Goal: Task Accomplishment & Management: Use online tool/utility

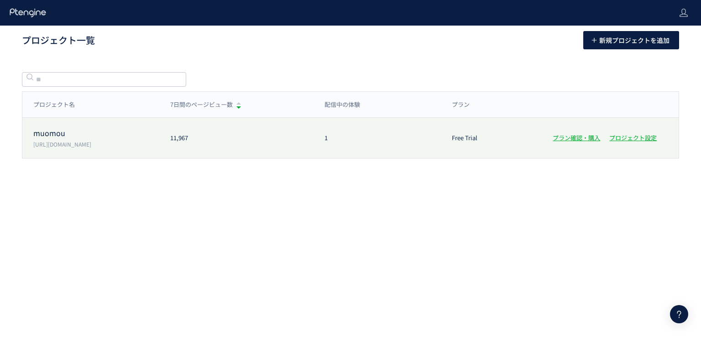
drag, startPoint x: 0, startPoint y: 0, endPoint x: 145, endPoint y: 147, distance: 206.2
click at [145, 147] on p "[URL][DOMAIN_NAME]" at bounding box center [96, 144] width 126 height 8
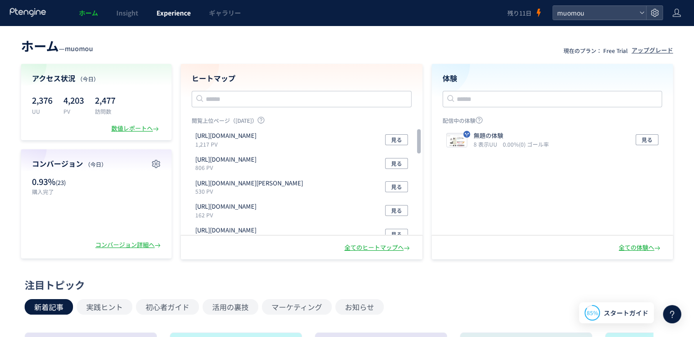
click at [185, 15] on span "Experience" at bounding box center [174, 12] width 34 height 9
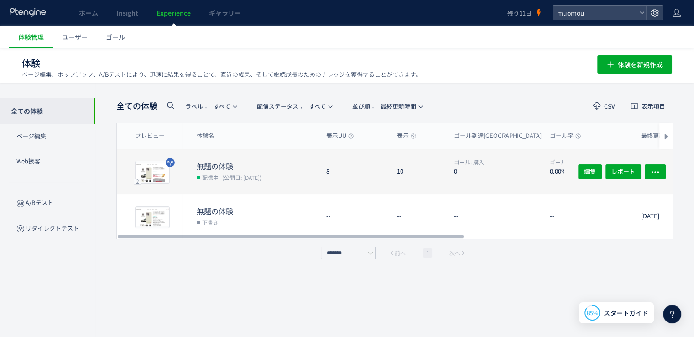
click at [219, 167] on dt "無題の体験" at bounding box center [258, 166] width 122 height 10
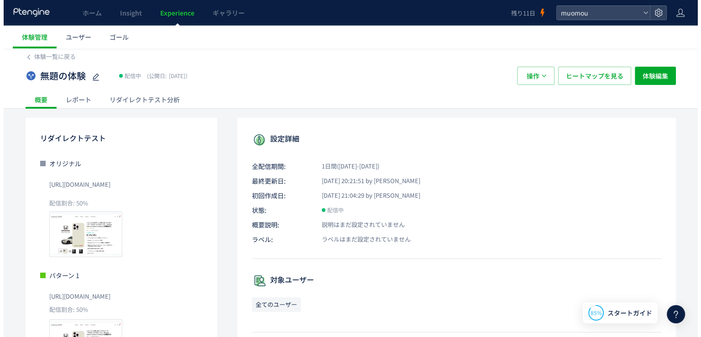
scroll to position [1, 0]
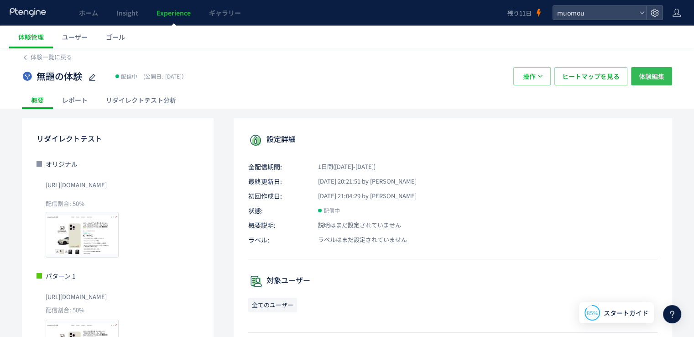
click at [663, 79] on span "体験編集" at bounding box center [652, 76] width 26 height 18
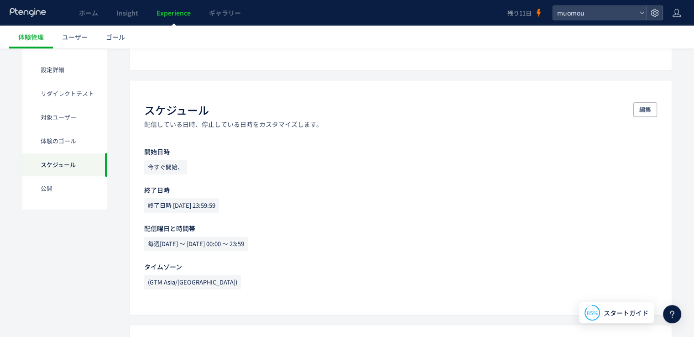
scroll to position [586, 0]
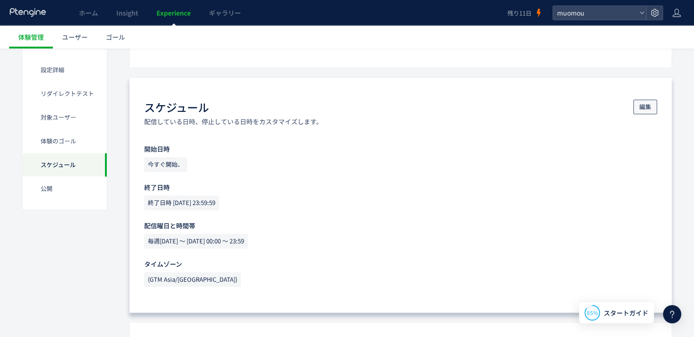
click at [644, 108] on span "編集" at bounding box center [645, 106] width 12 height 15
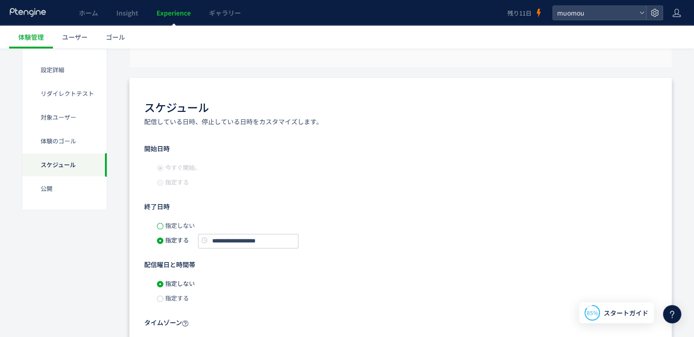
click at [162, 225] on span at bounding box center [160, 226] width 6 height 6
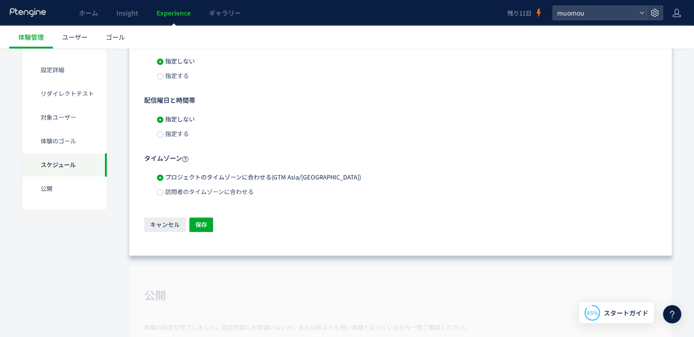
scroll to position [753, 0]
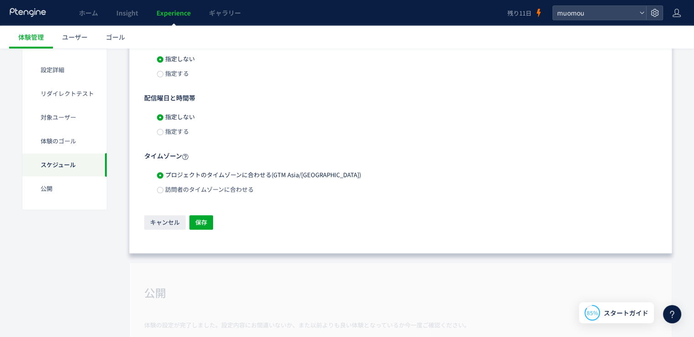
click at [194, 234] on div "スケジュール​ 配信している日時、停止している日時をカスタマイズします。 開始日時 今すぐ開始、 指定する 終了日時 指定しない 指定する 配信曜日と時間帯 …" at bounding box center [400, 82] width 543 height 343
click at [209, 225] on button "保存" at bounding box center [201, 222] width 24 height 15
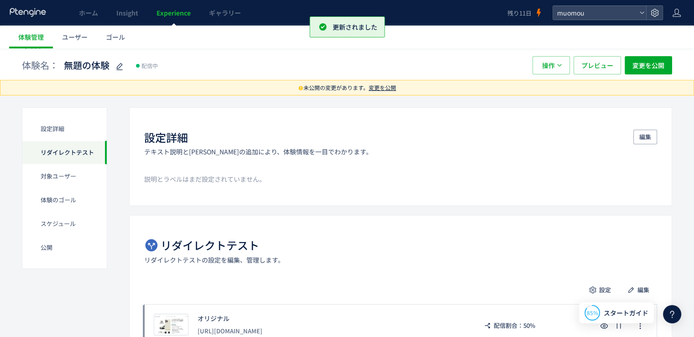
scroll to position [0, 0]
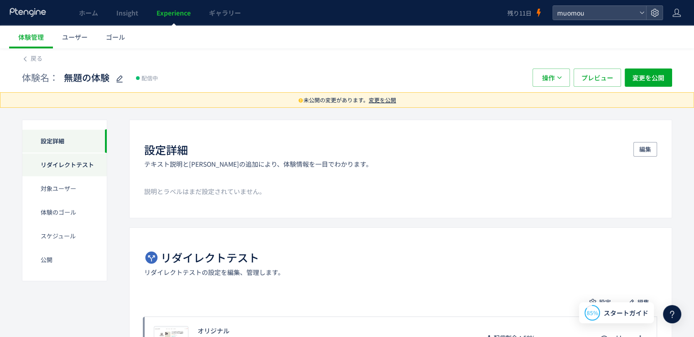
click at [73, 177] on div "リダイレクトテスト" at bounding box center [64, 189] width 84 height 24
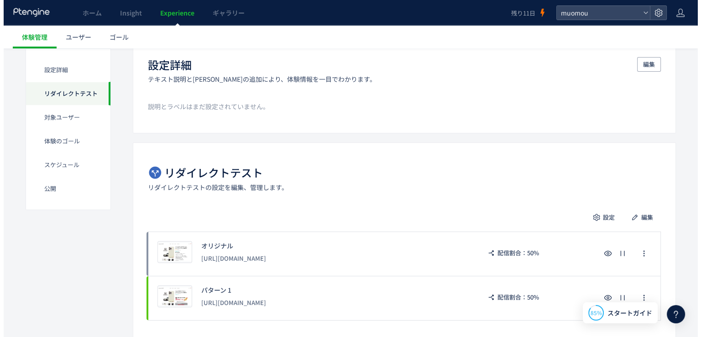
scroll to position [101, 0]
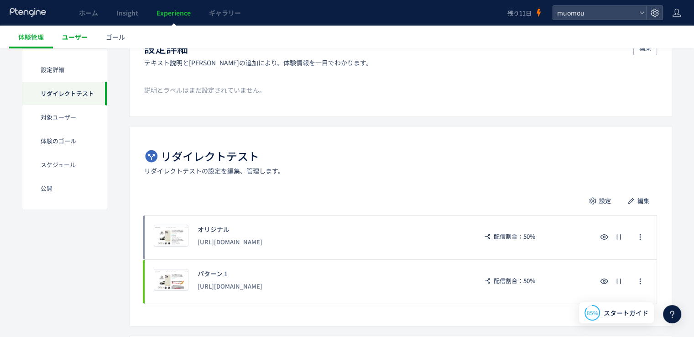
click at [67, 38] on span "ユーザー" at bounding box center [75, 36] width 26 height 9
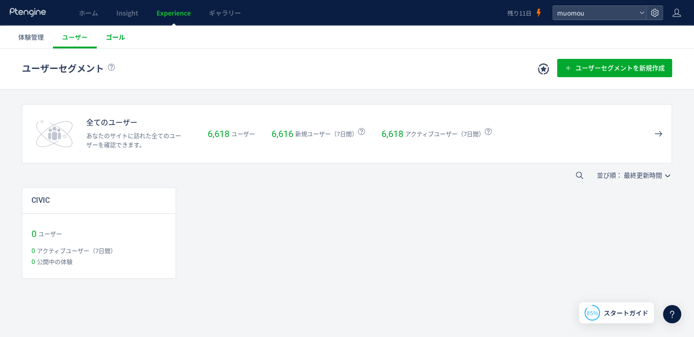
click at [115, 41] on span "ゴール" at bounding box center [115, 36] width 19 height 9
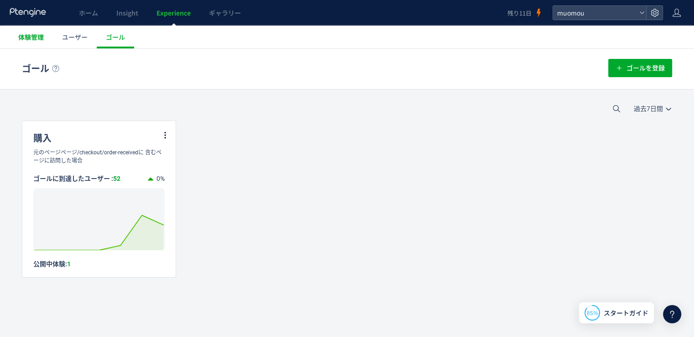
click at [42, 37] on span "体験管理" at bounding box center [31, 36] width 26 height 9
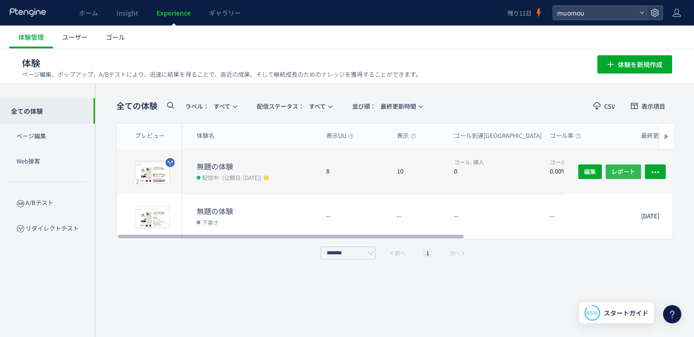
click at [619, 166] on span "レポート" at bounding box center [623, 171] width 24 height 15
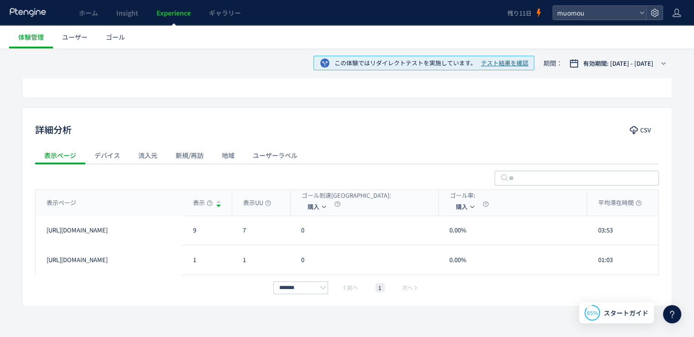
scroll to position [277, 0]
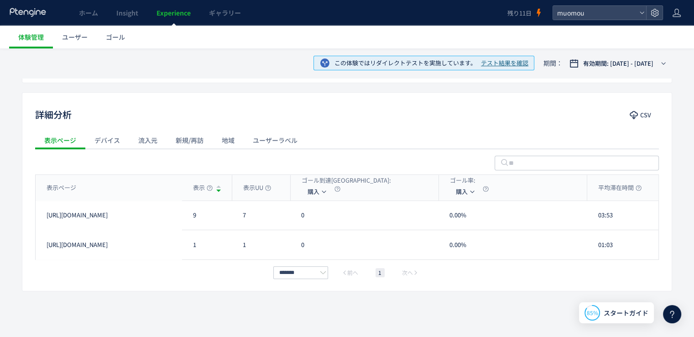
click at [153, 146] on div "流入元" at bounding box center [147, 140] width 37 height 18
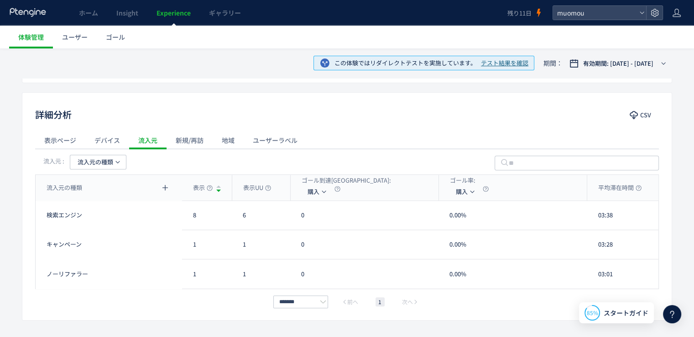
click at [198, 136] on div "新規/再訪" at bounding box center [190, 140] width 46 height 18
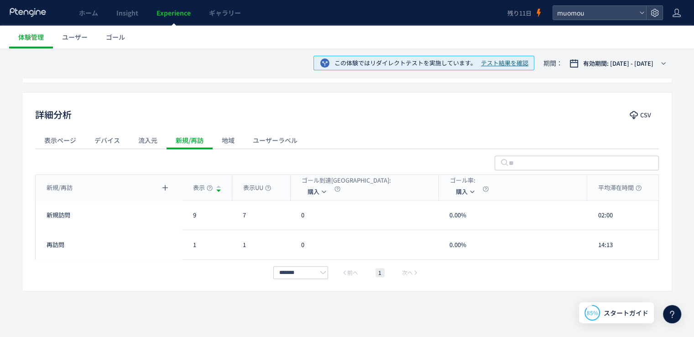
click at [228, 140] on div "地域" at bounding box center [228, 140] width 31 height 18
click at [265, 139] on div "ユーザーラベル" at bounding box center [275, 140] width 63 height 18
click at [199, 135] on div "新規/再訪" at bounding box center [190, 140] width 46 height 18
click at [140, 136] on div "流入元" at bounding box center [147, 140] width 37 height 18
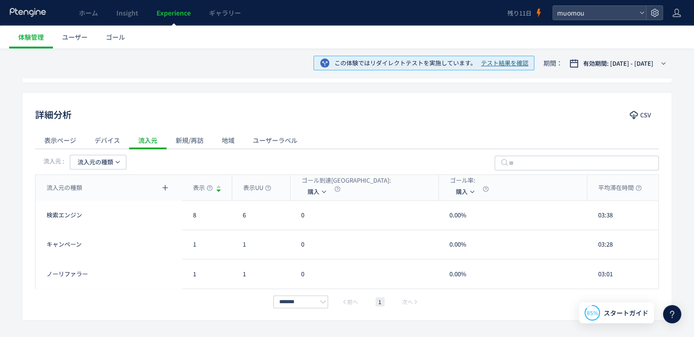
click at [115, 137] on div "デバイス" at bounding box center [107, 140] width 44 height 18
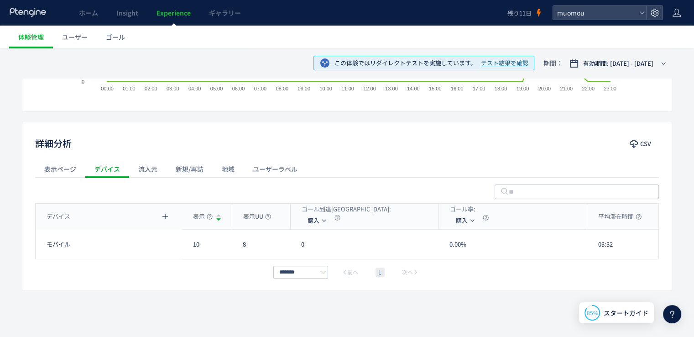
scroll to position [248, 0]
click at [60, 170] on div "表示ページ" at bounding box center [60, 169] width 50 height 18
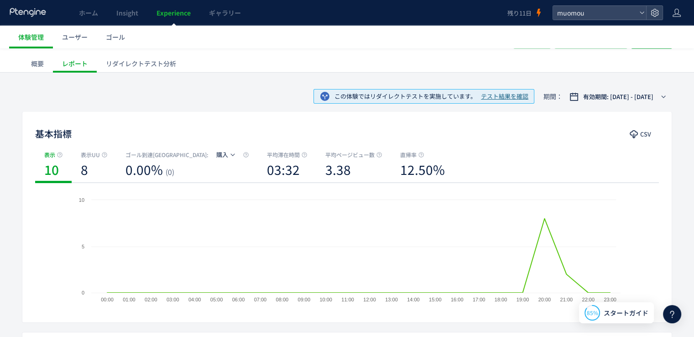
scroll to position [35, 0]
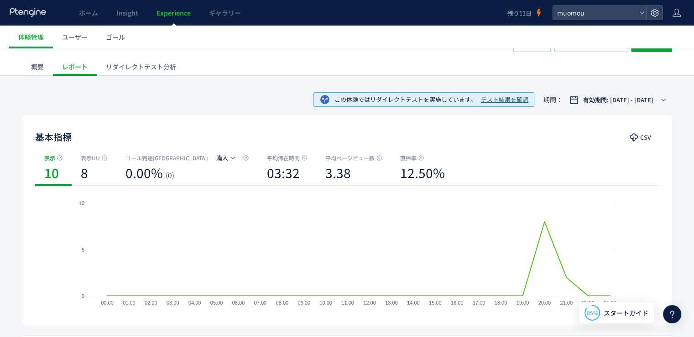
click at [161, 68] on div "リダイレクトテスト分析" at bounding box center [141, 66] width 89 height 18
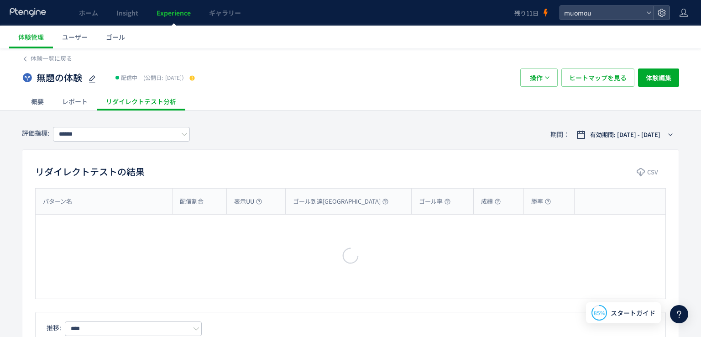
type input "**"
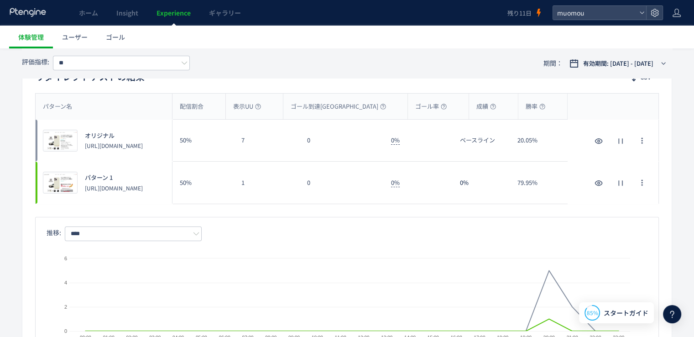
scroll to position [95, 0]
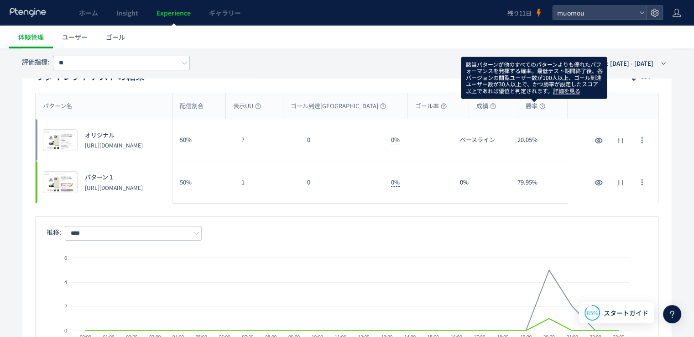
click at [570, 89] on link "詳細を見る" at bounding box center [566, 91] width 27 height 8
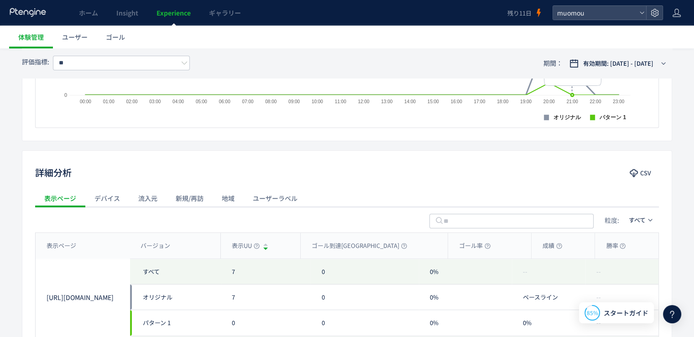
scroll to position [330, 0]
click at [146, 194] on div "流入元" at bounding box center [147, 198] width 37 height 18
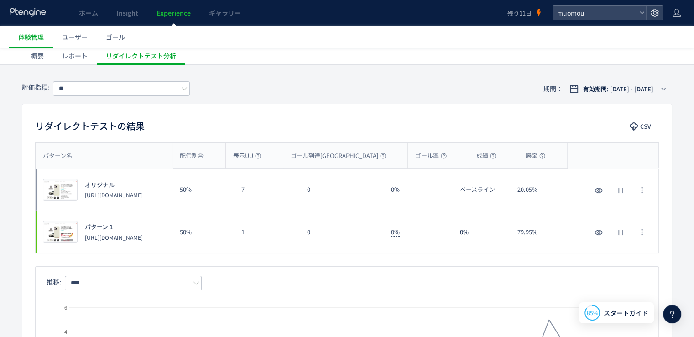
scroll to position [0, 0]
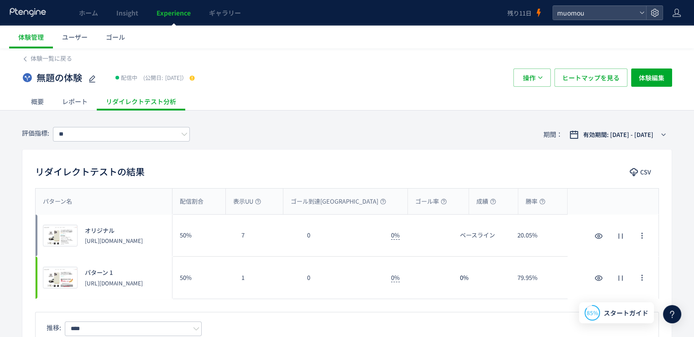
click at [83, 101] on div "レポート" at bounding box center [75, 101] width 44 height 18
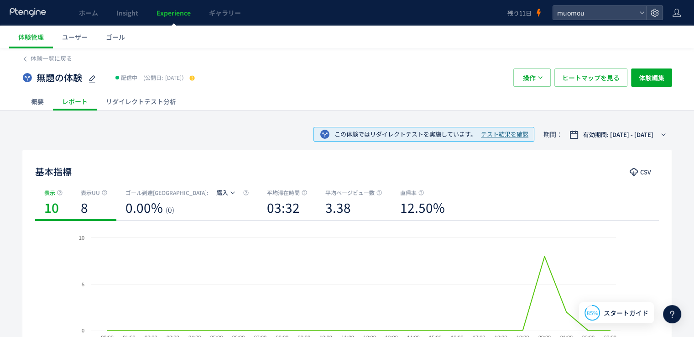
click at [81, 202] on b "8" at bounding box center [84, 207] width 7 height 18
click at [47, 214] on b "10" at bounding box center [51, 207] width 15 height 18
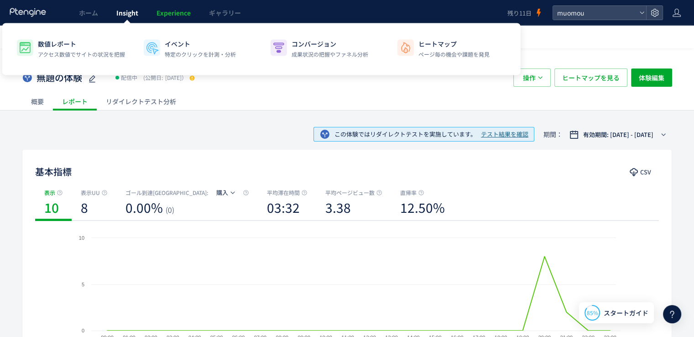
click at [141, 14] on link "Insight" at bounding box center [127, 13] width 40 height 26
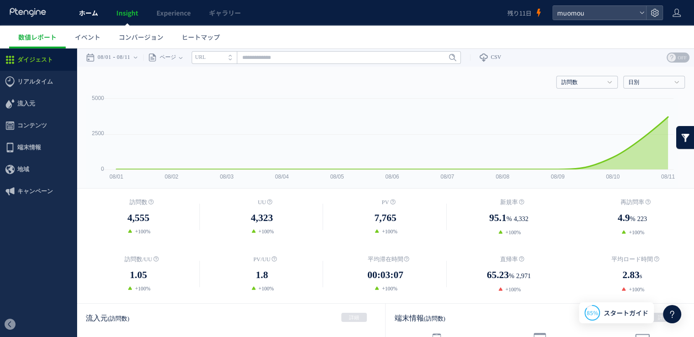
click at [102, 17] on link "ホーム" at bounding box center [88, 13] width 37 height 26
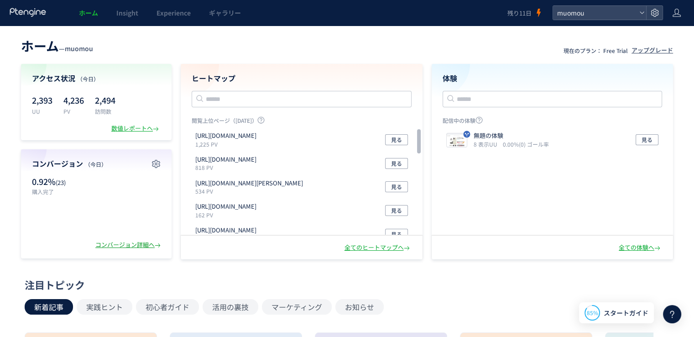
click at [145, 243] on div "コンバージョン詳細へ" at bounding box center [128, 244] width 67 height 9
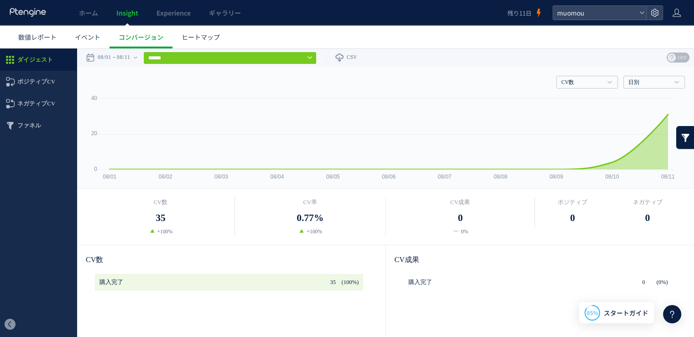
click at [145, 243] on div "CV数 35 +100% CV率 0.77% +100% 0" at bounding box center [385, 216] width 617 height 56
click at [139, 55] on div "08/01 08/11" at bounding box center [114, 57] width 57 height 18
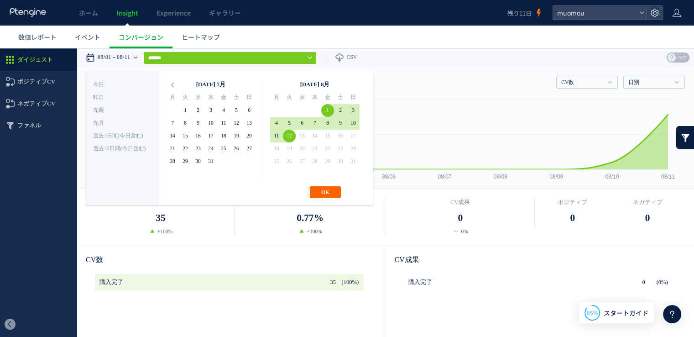
click at [329, 190] on button "OK" at bounding box center [325, 192] width 31 height 12
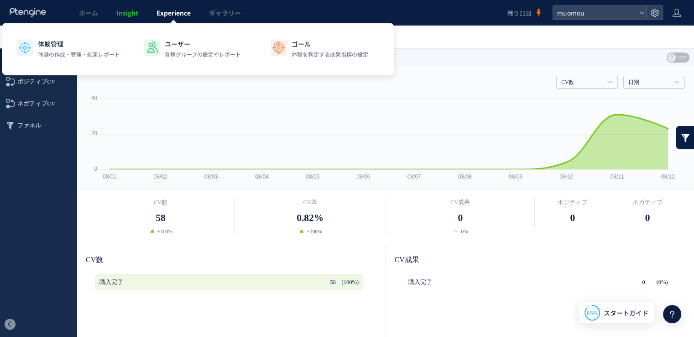
click at [188, 5] on link "Experience" at bounding box center [173, 13] width 52 height 26
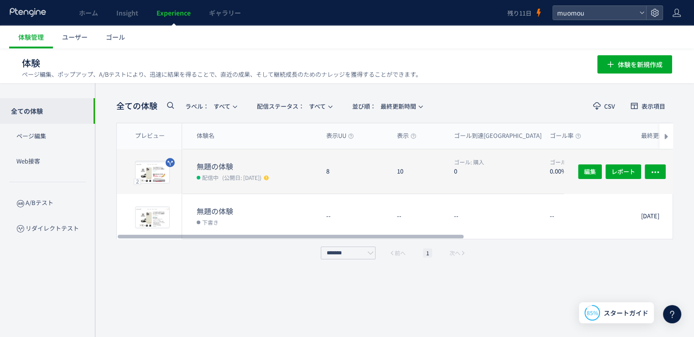
click at [248, 168] on dt "無題の体験" at bounding box center [258, 166] width 122 height 10
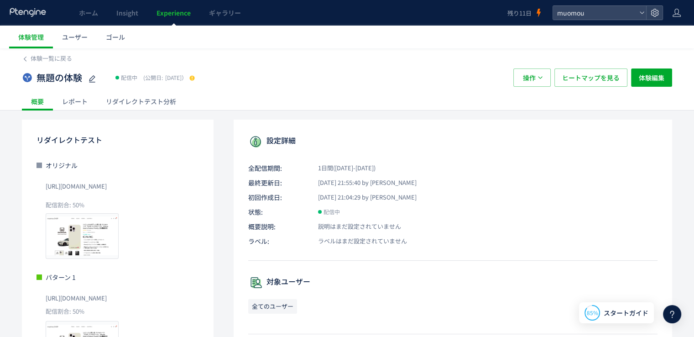
click at [81, 98] on div "レポート" at bounding box center [75, 101] width 44 height 18
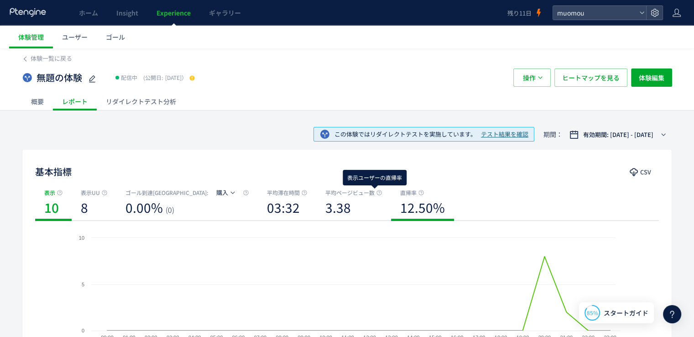
click at [418, 194] on use at bounding box center [420, 192] width 5 height 5
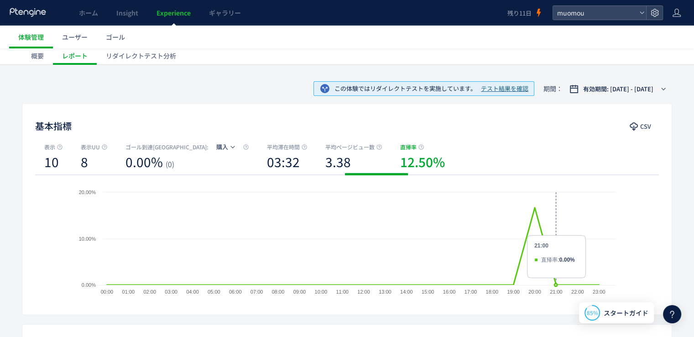
scroll to position [44, 0]
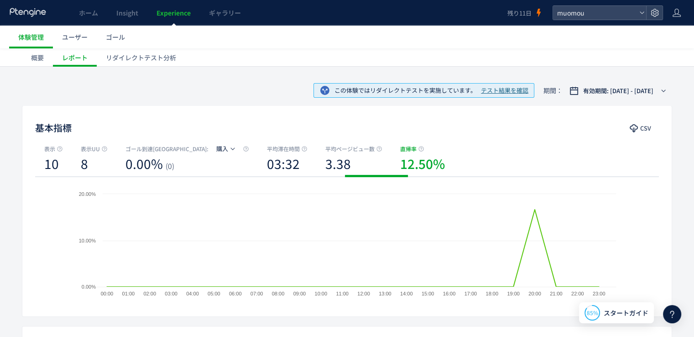
click at [130, 60] on div "リダイレクトテスト分析" at bounding box center [141, 57] width 89 height 18
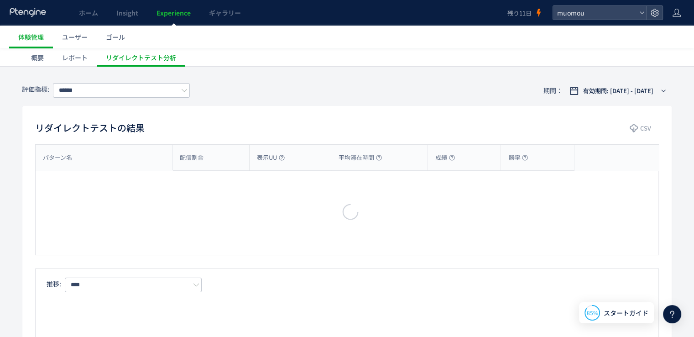
type input "**"
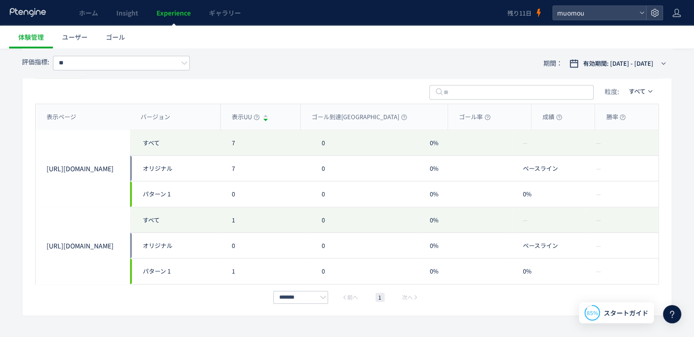
scroll to position [470, 0]
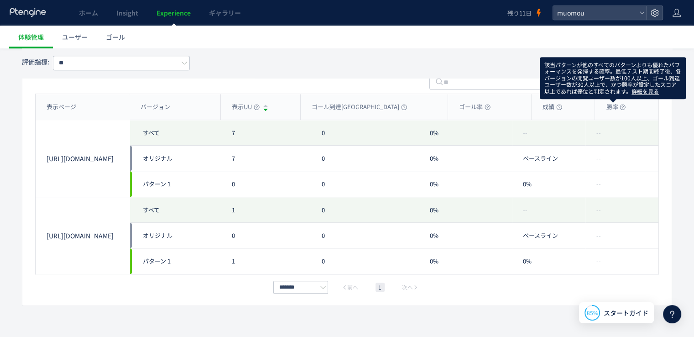
click at [653, 91] on link "詳細を見る" at bounding box center [645, 91] width 27 height 8
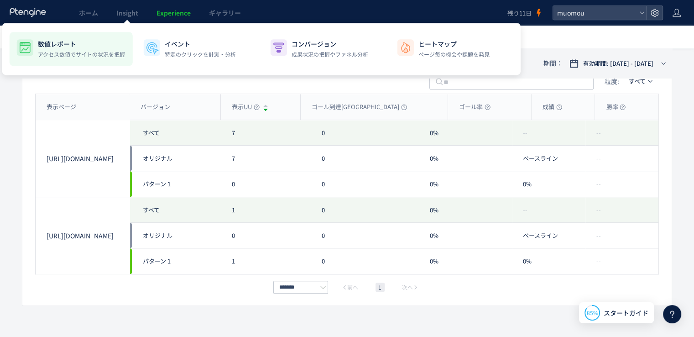
click at [94, 41] on p "数値レポート" at bounding box center [81, 43] width 87 height 9
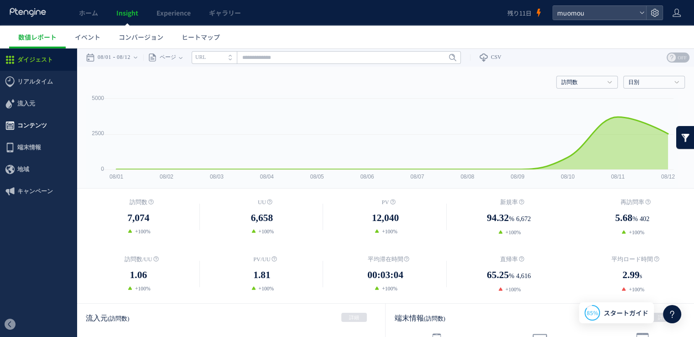
click at [46, 127] on span "コンテンツ" at bounding box center [38, 126] width 77 height 22
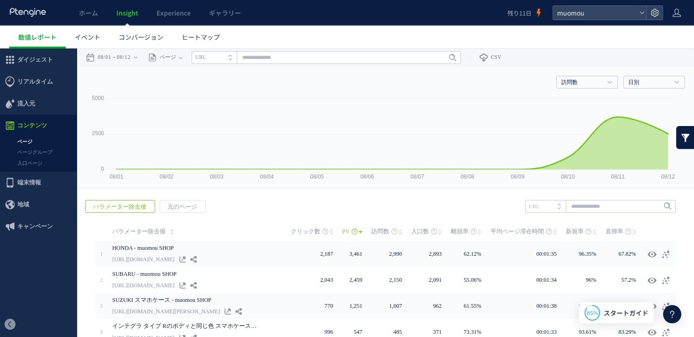
click at [40, 141] on link "ページ" at bounding box center [38, 141] width 77 height 10
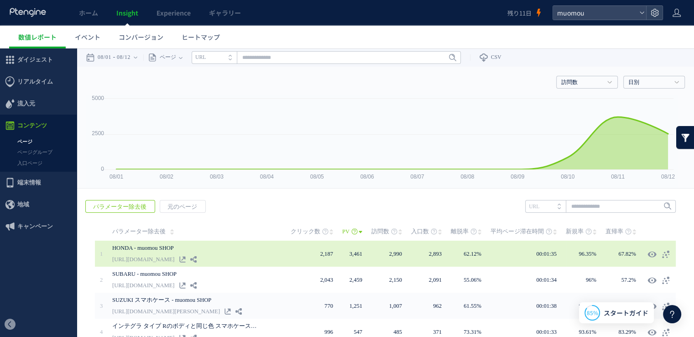
click at [170, 248] on link "HONDA - muomou SHOP" at bounding box center [185, 247] width 146 height 11
click at [662, 251] on use at bounding box center [665, 254] width 7 height 8
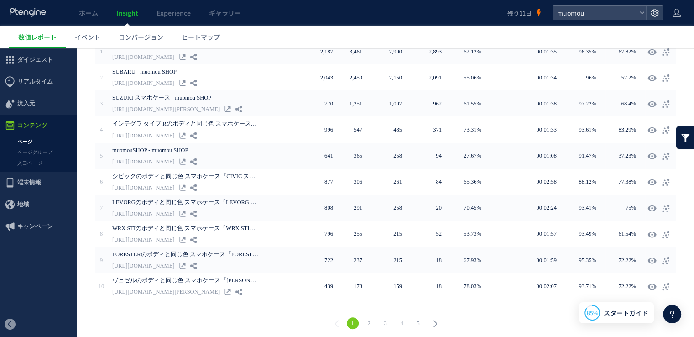
scroll to position [203, 0]
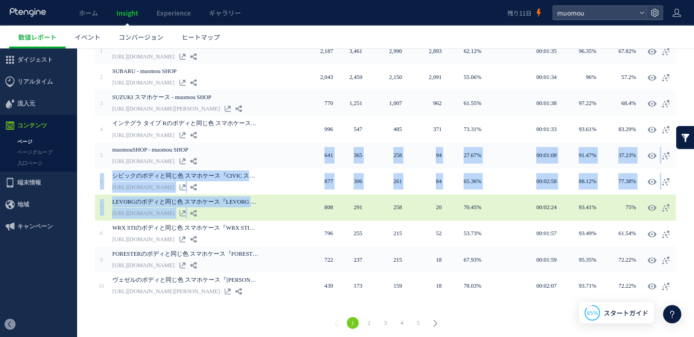
drag, startPoint x: 296, startPoint y: 162, endPoint x: 312, endPoint y: 201, distance: 42.4
click at [312, 201] on tbody "1 2 3" at bounding box center [385, 168] width 581 height 261
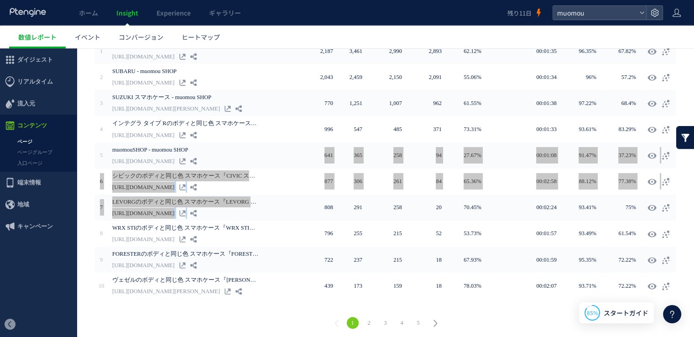
click at [239, 36] on ul "数値レポート イベント コンバージョン ヒートマップ" at bounding box center [351, 37] width 685 height 23
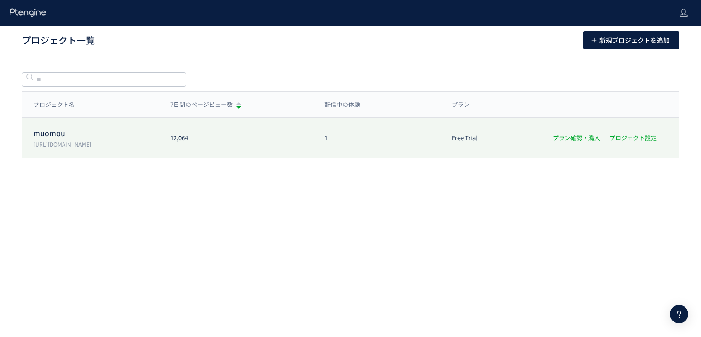
click at [47, 136] on p "muomou" at bounding box center [96, 133] width 126 height 10
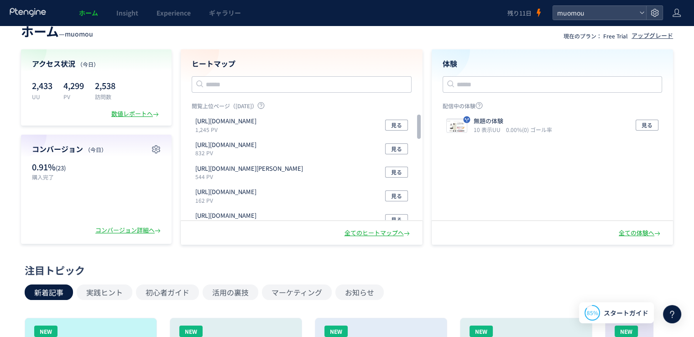
scroll to position [13, 0]
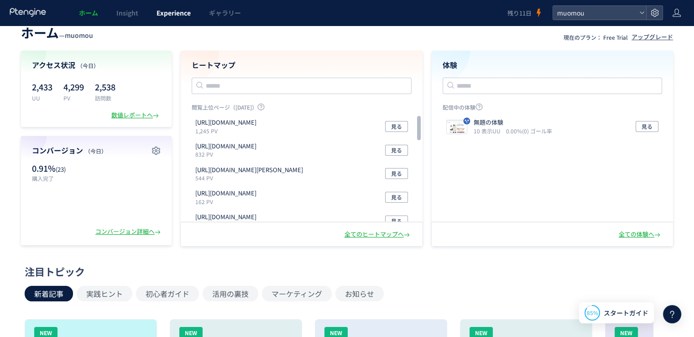
click at [175, 11] on span "Experience" at bounding box center [174, 12] width 34 height 9
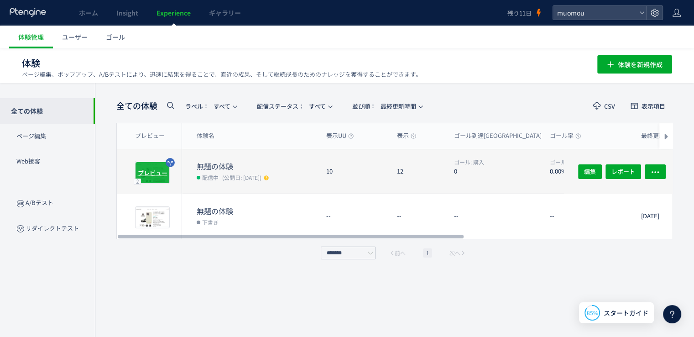
click at [157, 177] on div "プレビュー" at bounding box center [152, 173] width 35 height 22
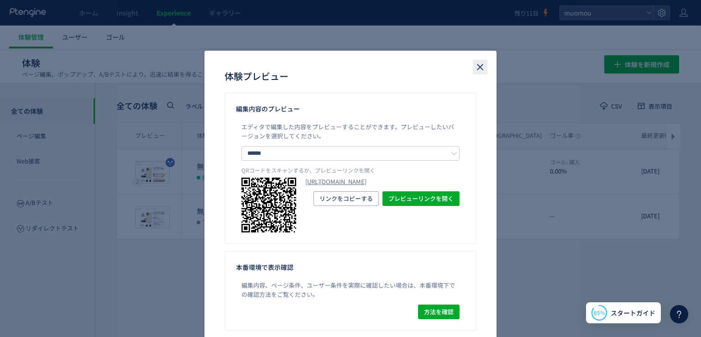
click at [476, 64] on icon "close" at bounding box center [480, 67] width 11 height 11
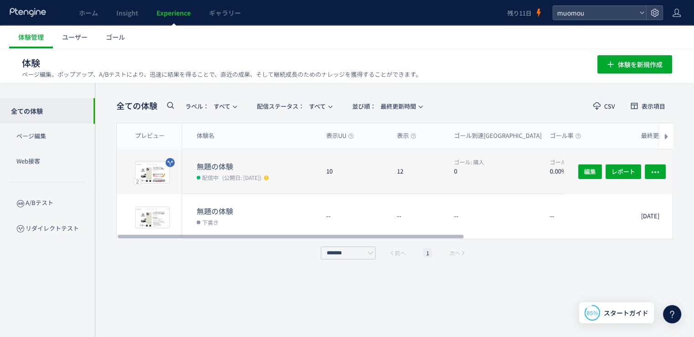
click at [297, 164] on dt "無題の体験" at bounding box center [258, 166] width 122 height 10
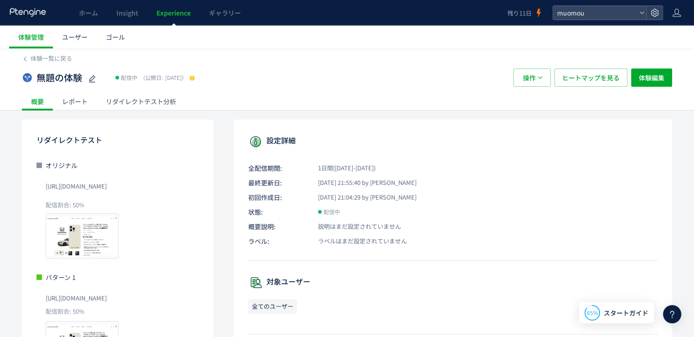
click at [77, 110] on div "レポート" at bounding box center [75, 101] width 44 height 18
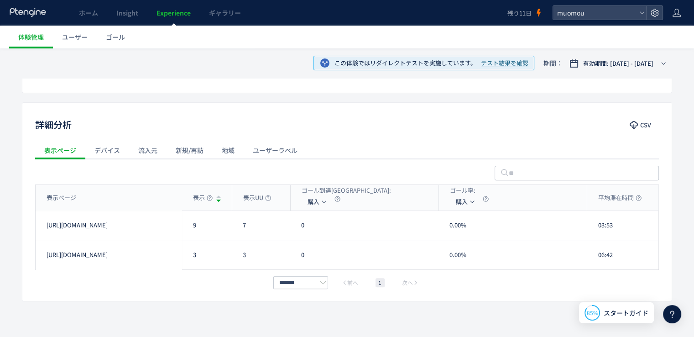
scroll to position [277, 0]
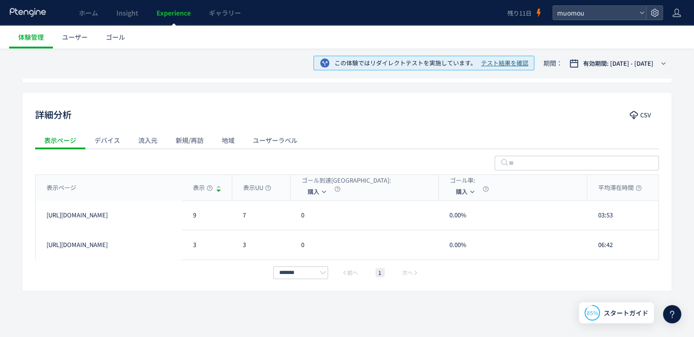
click at [96, 143] on div "デバイス" at bounding box center [107, 140] width 44 height 18
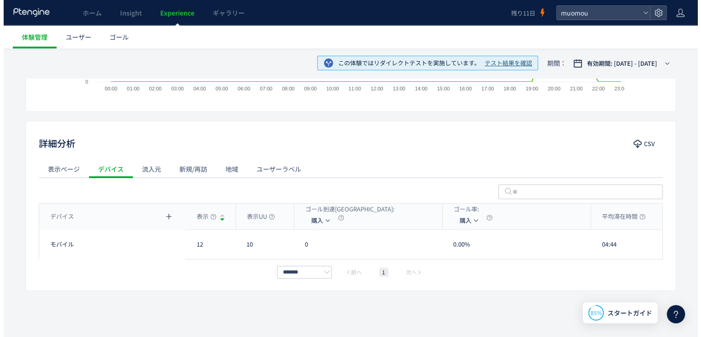
scroll to position [248, 0]
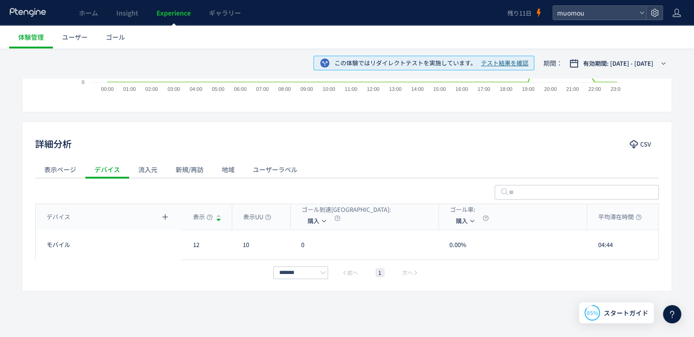
click at [146, 165] on div "流入元" at bounding box center [147, 169] width 37 height 18
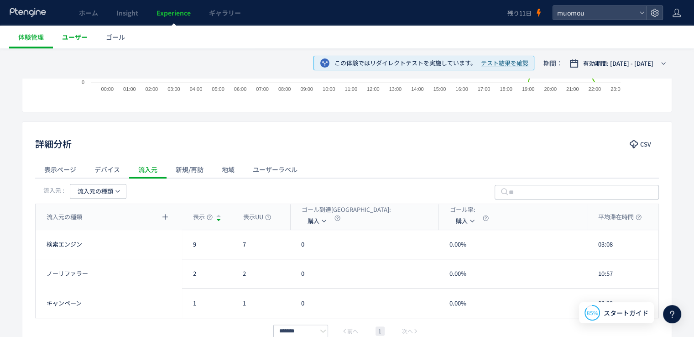
click at [77, 41] on span "ユーザー" at bounding box center [75, 36] width 26 height 9
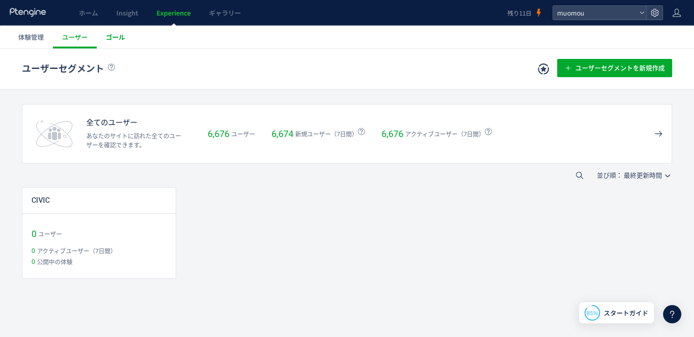
click at [111, 38] on span "ゴール" at bounding box center [115, 36] width 19 height 9
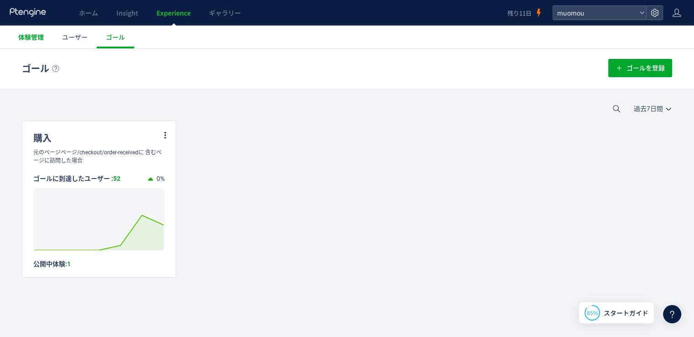
click at [32, 40] on span "体験管理" at bounding box center [31, 36] width 26 height 9
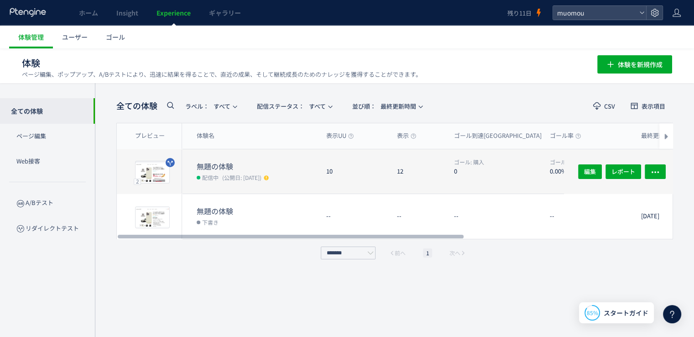
click at [230, 179] on span "(公開日: [DATE])" at bounding box center [241, 177] width 39 height 8
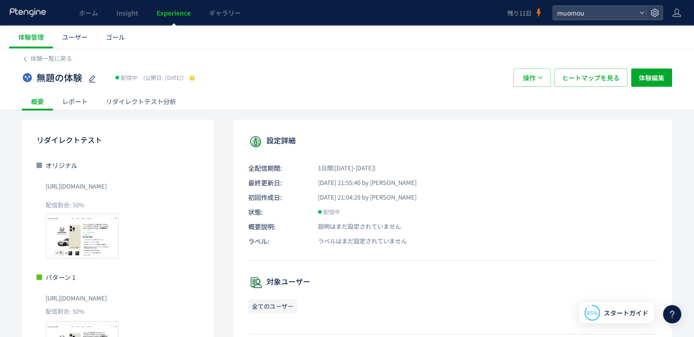
click at [81, 102] on div "レポート" at bounding box center [75, 101] width 44 height 18
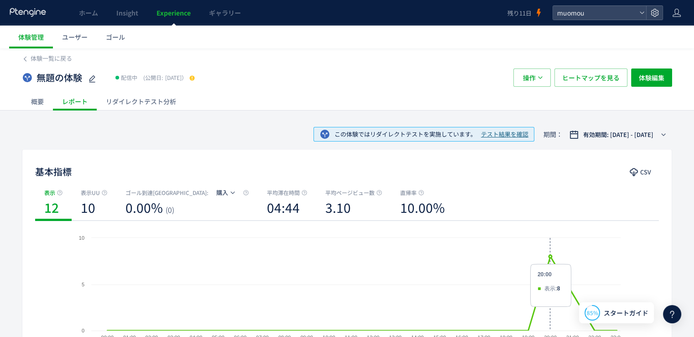
click at [166, 100] on div "リダイレクトテスト分析" at bounding box center [141, 101] width 89 height 18
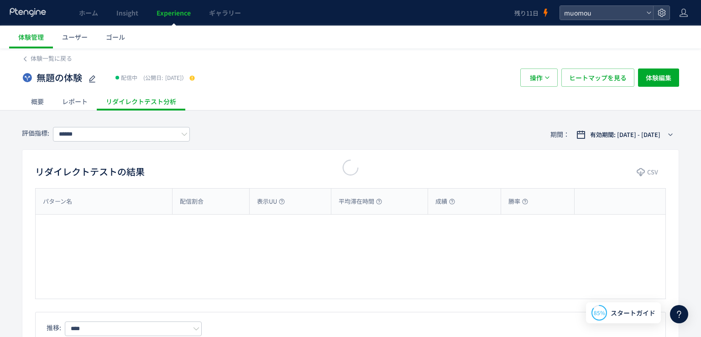
type input "**"
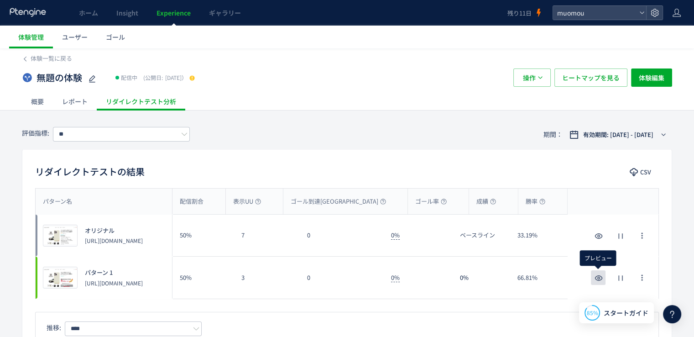
click at [596, 282] on icon "button" at bounding box center [598, 277] width 11 height 11
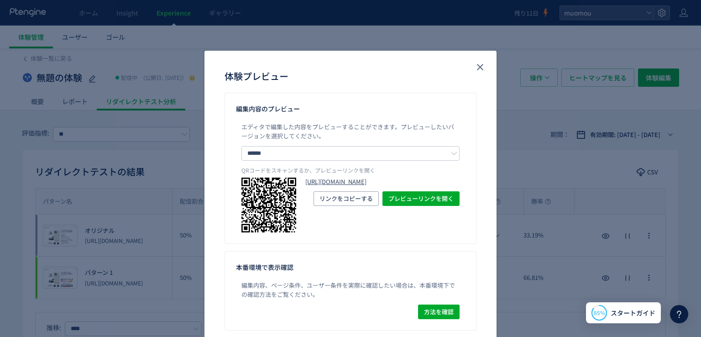
click at [436, 186] on link "[URL][DOMAIN_NAME]" at bounding box center [382, 182] width 154 height 9
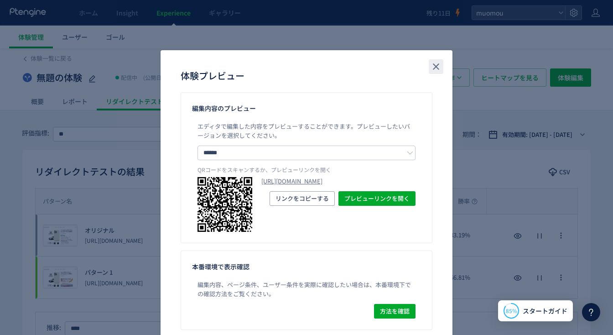
click at [439, 68] on button "close" at bounding box center [436, 66] width 15 height 15
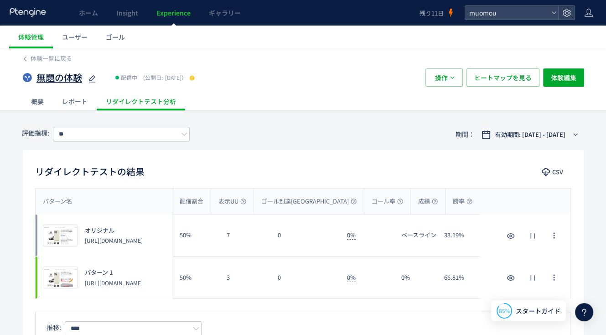
click at [69, 85] on div "無題の体験" at bounding box center [67, 77] width 61 height 18
click at [72, 80] on span "無題の体験" at bounding box center [60, 77] width 46 height 13
click at [30, 34] on span "体験管理" at bounding box center [31, 36] width 26 height 9
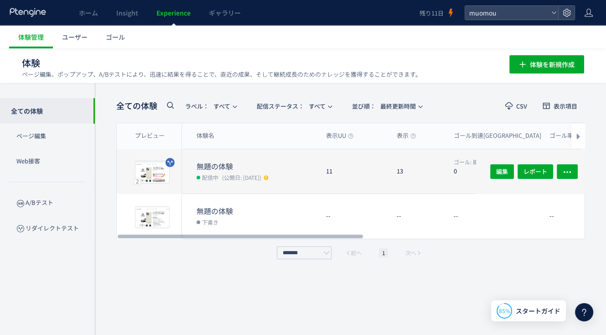
click at [186, 172] on div "無題の体験 配信中 (公開日: [DATE])" at bounding box center [250, 171] width 137 height 44
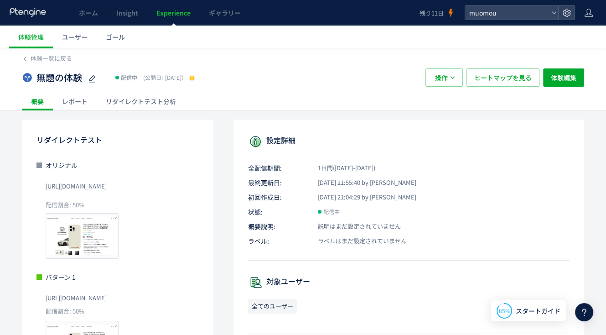
click at [129, 103] on div "リダイレクトテスト分析" at bounding box center [141, 101] width 89 height 18
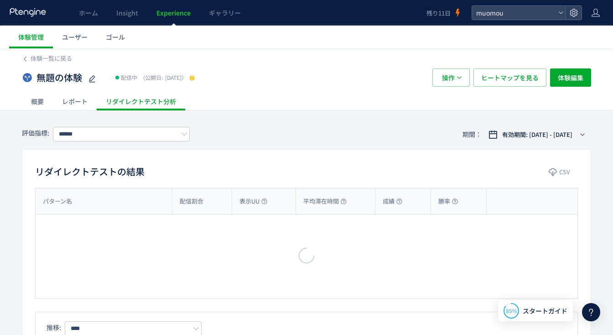
type input "**"
